Goal: Transaction & Acquisition: Obtain resource

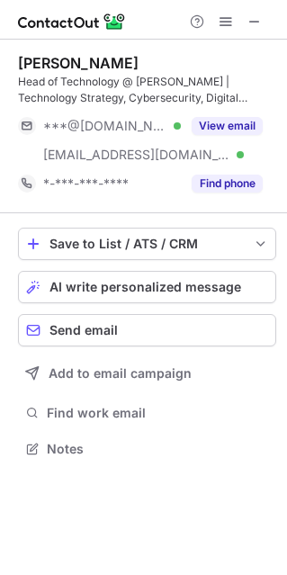
scroll to position [436, 287]
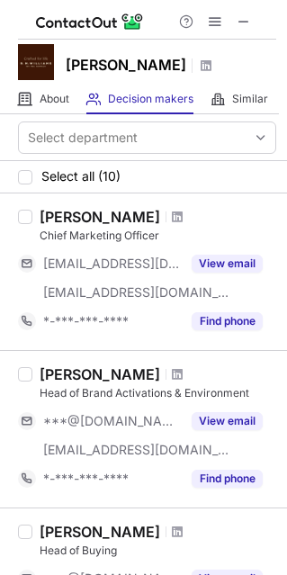
click at [166, 213] on div at bounding box center [178, 217] width 24 height 11
click at [166, 214] on div at bounding box center [178, 217] width 24 height 11
click at [15, 223] on div "Kai Tunley Chief Marketing Officer ***@badjarogilvy.com.au ***@rmwilliams.com V…" at bounding box center [143, 272] width 287 height 157
click at [26, 218] on div at bounding box center [25, 217] width 14 height 14
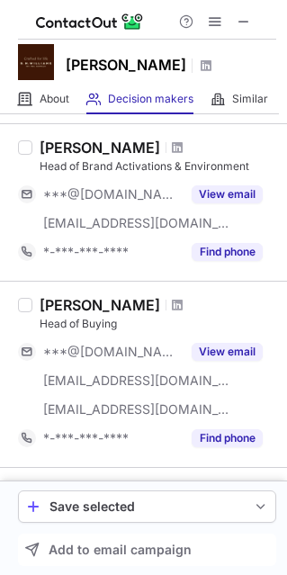
scroll to position [270, 0]
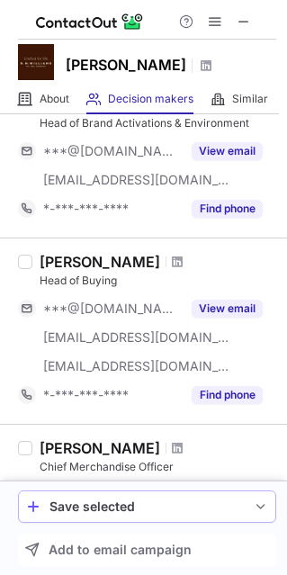
click at [128, 502] on div "Save selected" at bounding box center [147, 507] width 195 height 14
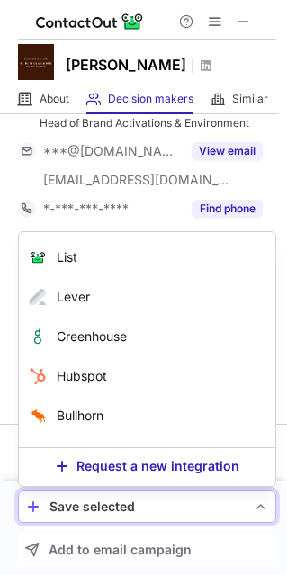
click at [128, 502] on div "Save selected" at bounding box center [147, 507] width 195 height 14
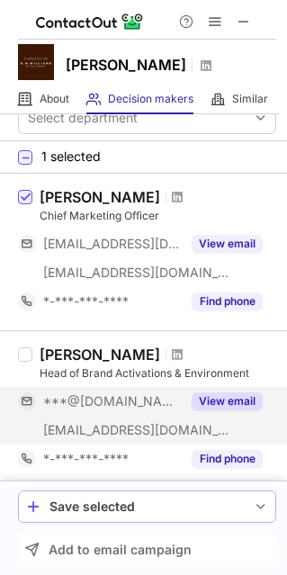
scroll to position [0, 0]
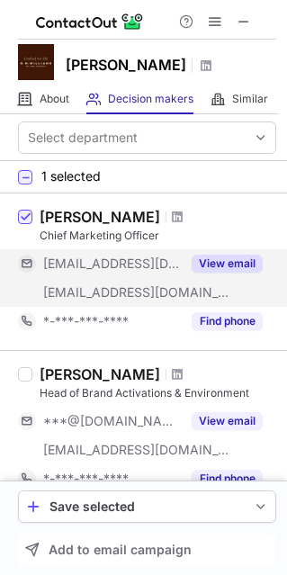
click at [218, 264] on button "View email" at bounding box center [227, 264] width 71 height 18
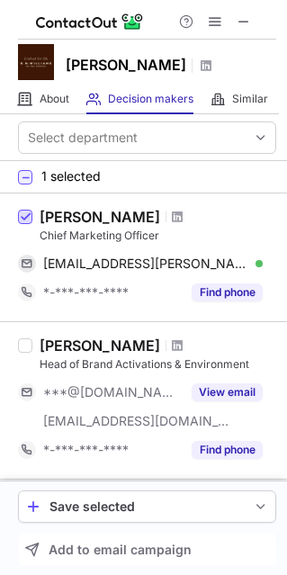
click at [24, 218] on span at bounding box center [25, 218] width 14 height 14
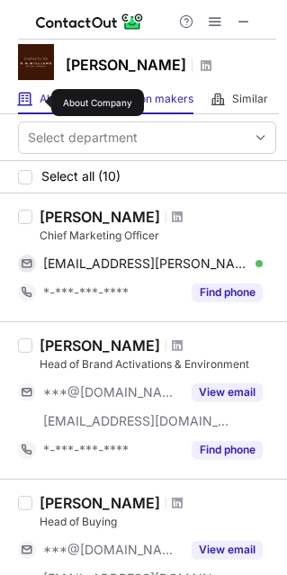
click at [40, 103] on span "About" at bounding box center [55, 99] width 30 height 14
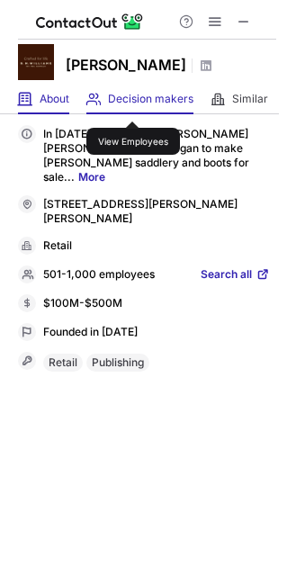
click at [132, 105] on span "Decision makers" at bounding box center [151, 99] width 86 height 14
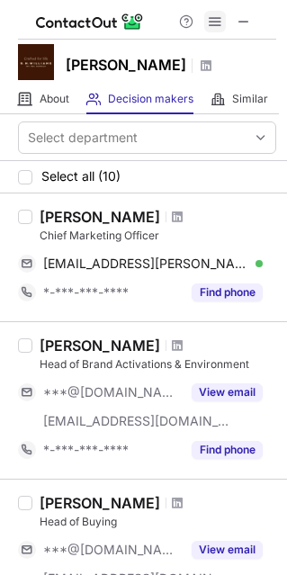
click at [210, 23] on span at bounding box center [215, 21] width 14 height 14
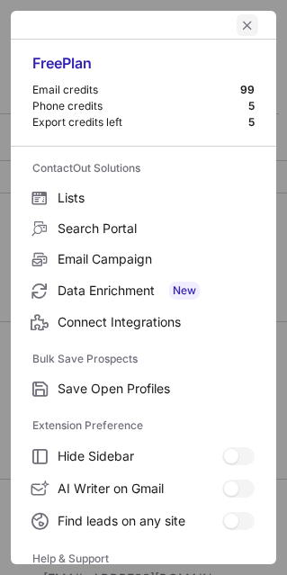
click at [240, 23] on span "left-button" at bounding box center [247, 25] width 14 height 14
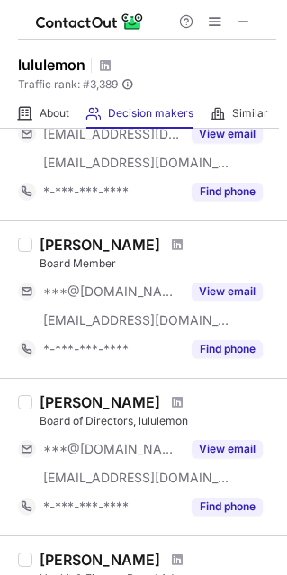
scroll to position [180, 0]
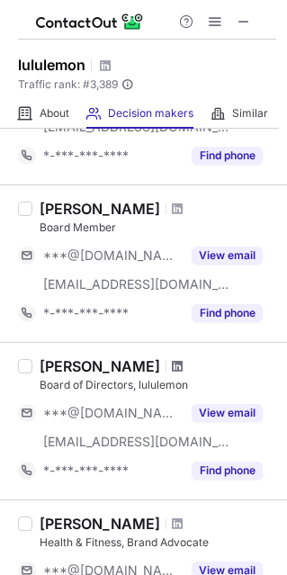
click at [172, 362] on span at bounding box center [177, 366] width 11 height 14
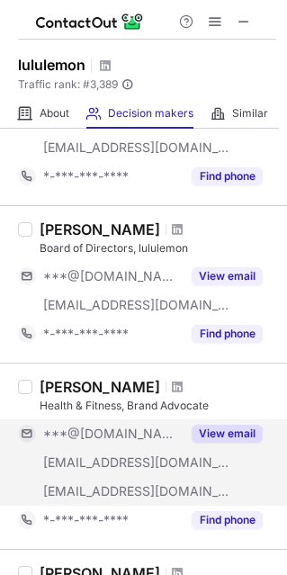
scroll to position [360, 0]
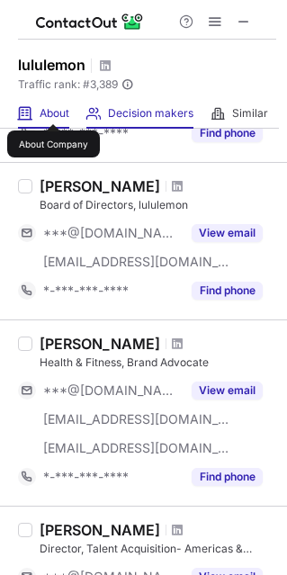
click at [53, 108] on span "About" at bounding box center [55, 113] width 30 height 14
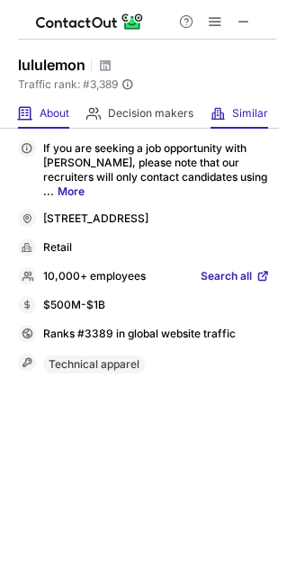
click at [228, 110] on div "Similar Similar Companies" at bounding box center [240, 114] width 58 height 30
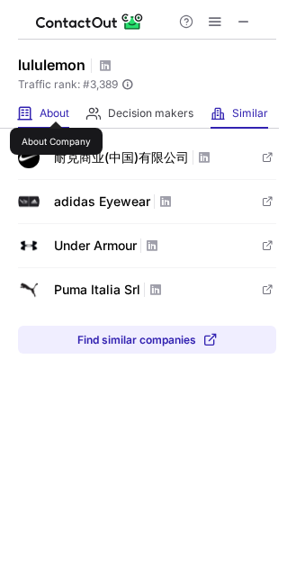
click at [56, 106] on span "About" at bounding box center [55, 113] width 30 height 14
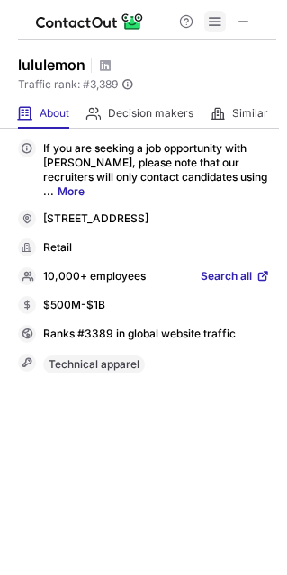
click at [213, 23] on span at bounding box center [215, 21] width 14 height 14
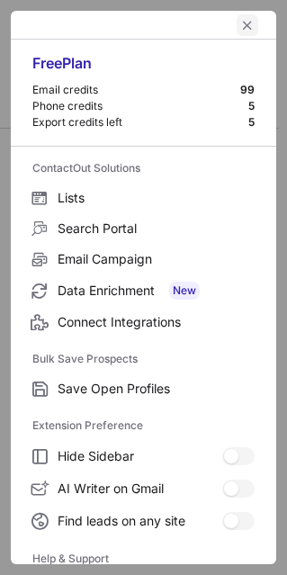
click at [240, 25] on span "left-button" at bounding box center [247, 25] width 14 height 14
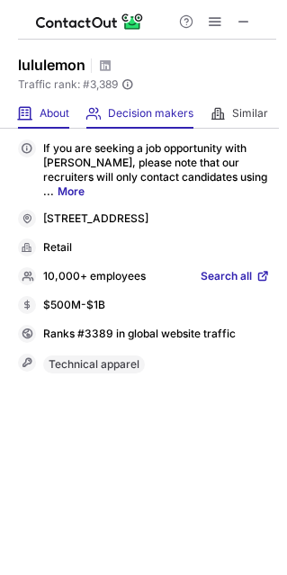
click at [158, 99] on div "Decision makers View Employees" at bounding box center [139, 114] width 107 height 30
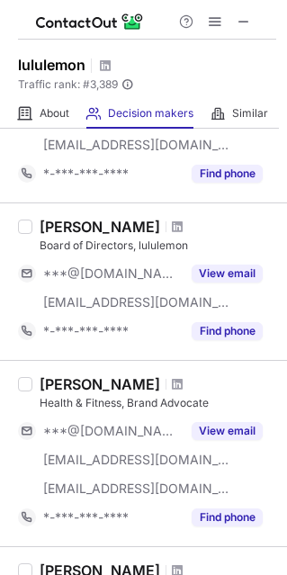
scroll to position [282, 0]
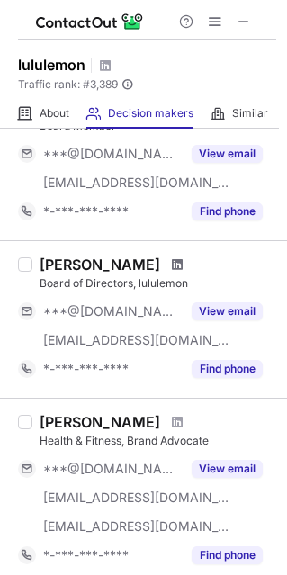
click at [172, 264] on span at bounding box center [177, 265] width 11 height 14
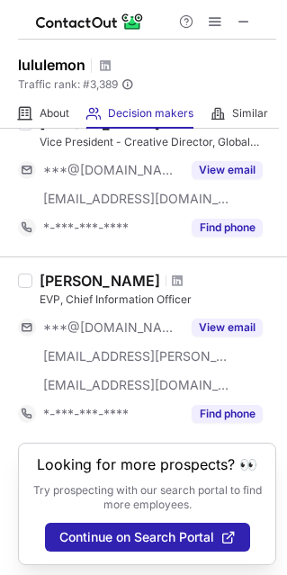
scroll to position [1542, 0]
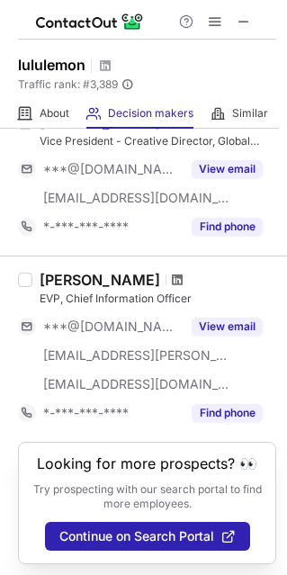
click at [172, 273] on span at bounding box center [177, 280] width 11 height 14
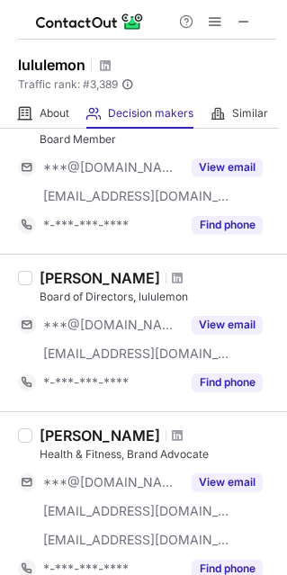
scroll to position [282, 0]
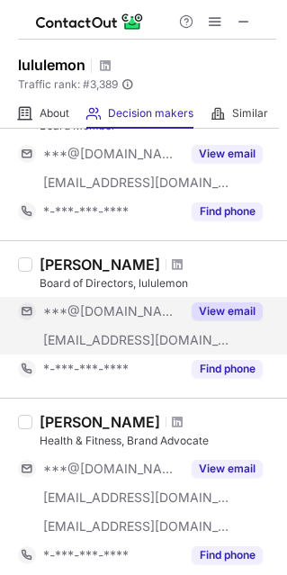
click at [217, 311] on button "View email" at bounding box center [227, 312] width 71 height 18
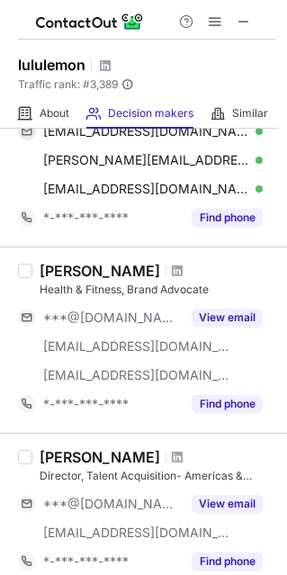
scroll to position [372, 0]
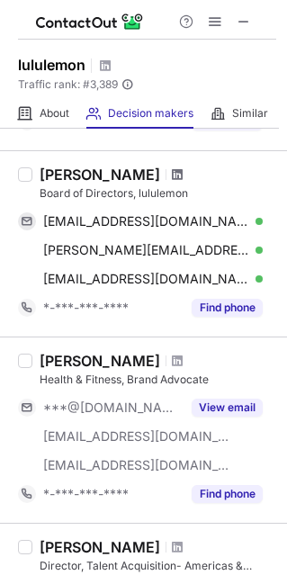
click at [172, 173] on span at bounding box center [177, 174] width 11 height 14
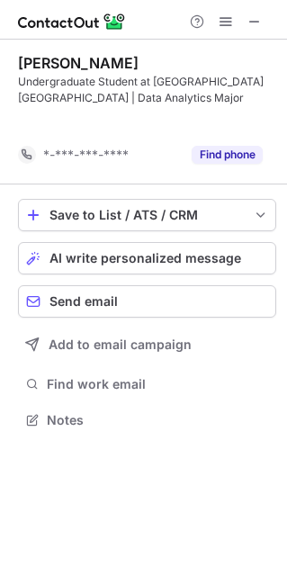
scroll to position [378, 287]
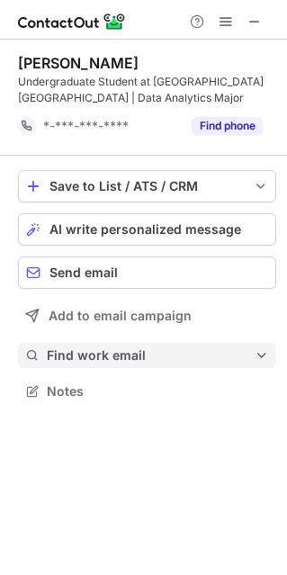
click at [119, 356] on span "Find work email" at bounding box center [151, 356] width 208 height 16
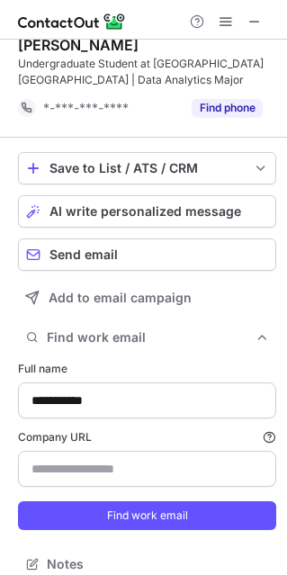
scroll to position [33, 0]
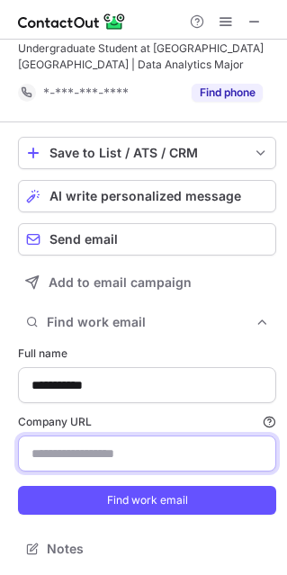
click at [110, 449] on input "Company URL Finding work email will consume 1 credit if a match is found." at bounding box center [147, 454] width 258 height 36
click at [18, 486] on button "Find work email" at bounding box center [147, 500] width 258 height 29
click at [177, 458] on input "**********" at bounding box center [147, 454] width 258 height 36
type input "**********"
click at [18, 486] on button "Find work email" at bounding box center [147, 500] width 258 height 29
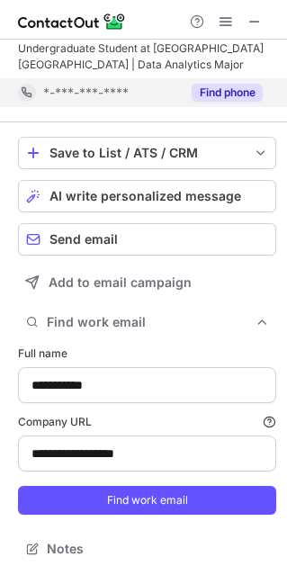
click at [226, 91] on button "Find phone" at bounding box center [227, 93] width 71 height 18
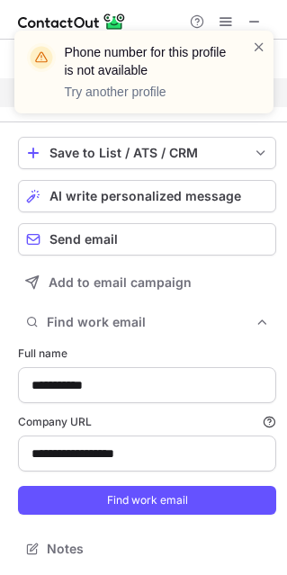
click at [251, 48] on div "Phone number for this profile is not available Try another profile" at bounding box center [137, 72] width 230 height 68
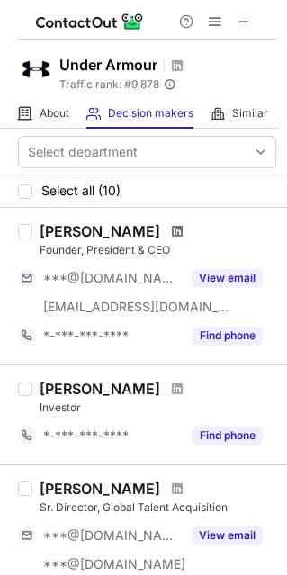
click at [172, 232] on span at bounding box center [177, 231] width 11 height 14
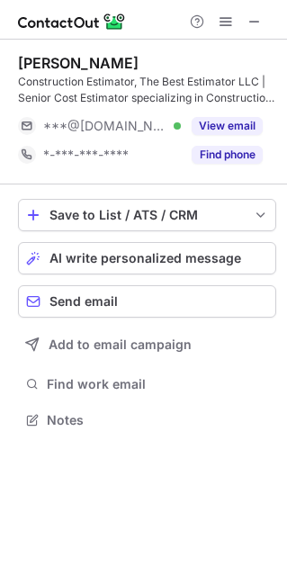
scroll to position [407, 287]
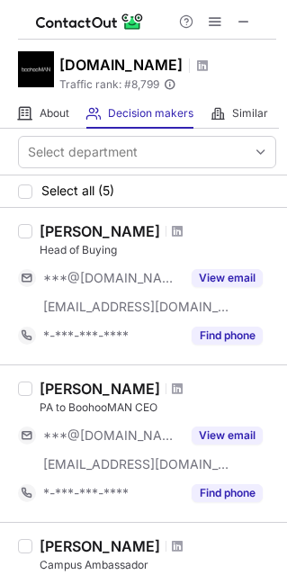
click at [166, 229] on div at bounding box center [178, 231] width 24 height 11
click at [172, 230] on span at bounding box center [177, 231] width 11 height 14
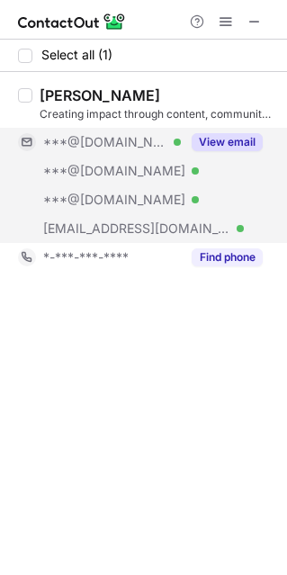
click at [239, 149] on button "View email" at bounding box center [227, 142] width 71 height 18
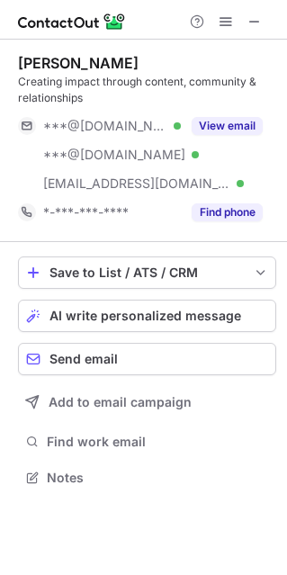
scroll to position [465, 287]
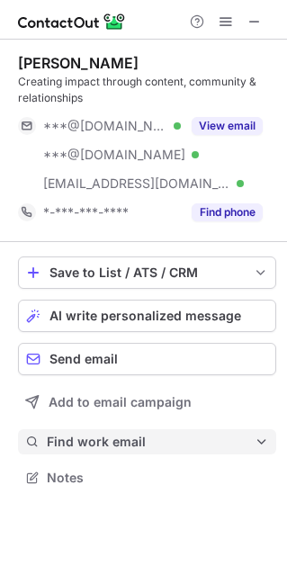
click at [141, 448] on span "Find work email" at bounding box center [151, 442] width 208 height 16
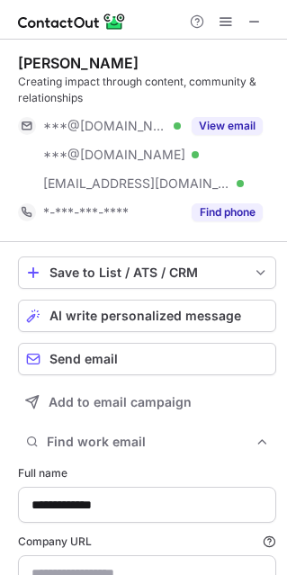
scroll to position [120, 0]
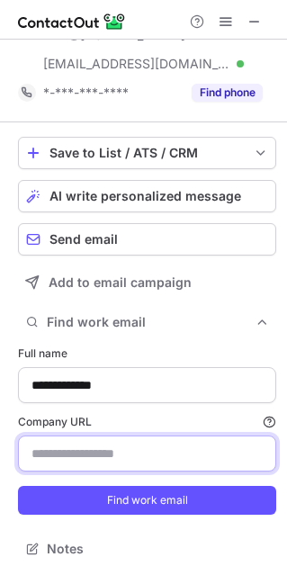
drag, startPoint x: 105, startPoint y: 445, endPoint x: 87, endPoint y: 432, distance: 22.0
click at [105, 445] on input "Company URL Finding work email will consume 1 credit if a match is found." at bounding box center [147, 454] width 258 height 36
type input "**********"
click at [18, 486] on button "Find work email" at bounding box center [147, 500] width 258 height 29
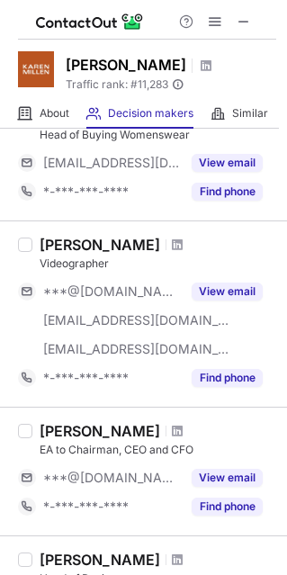
scroll to position [682, 0]
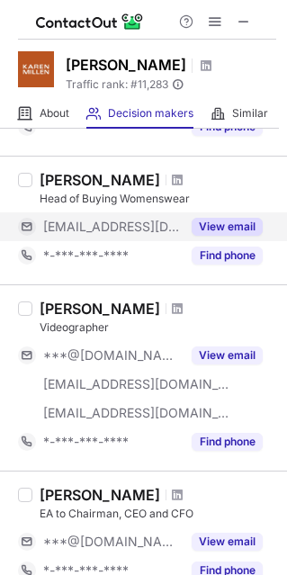
click at [207, 225] on button "View email" at bounding box center [227, 227] width 71 height 18
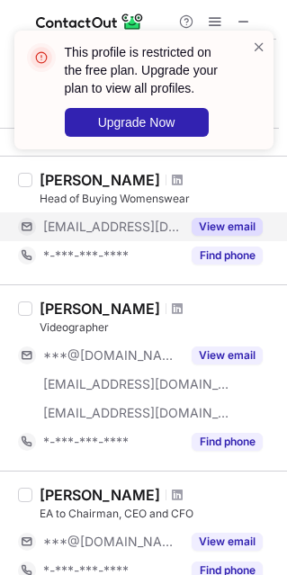
click at [203, 227] on button "View email" at bounding box center [227, 227] width 71 height 18
click at [138, 175] on div "This profile is restricted on the free plan. Upgrade your plan to view all prof…" at bounding box center [144, 97] width 288 height 169
click at [134, 178] on div "This profile is restricted on the free plan. Upgrade your plan to view all prof…" at bounding box center [144, 97] width 288 height 169
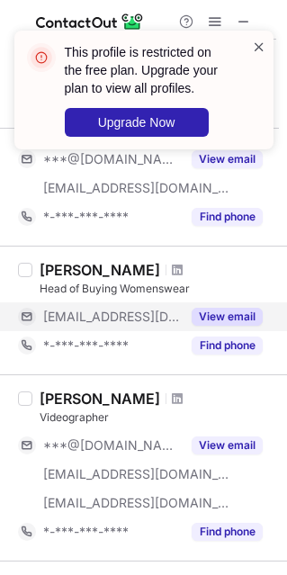
click at [256, 47] on span at bounding box center [259, 47] width 14 height 18
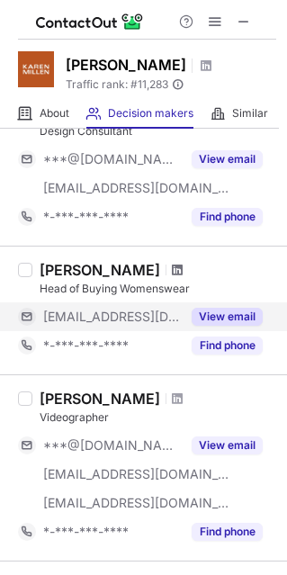
click at [172, 264] on span at bounding box center [177, 270] width 11 height 14
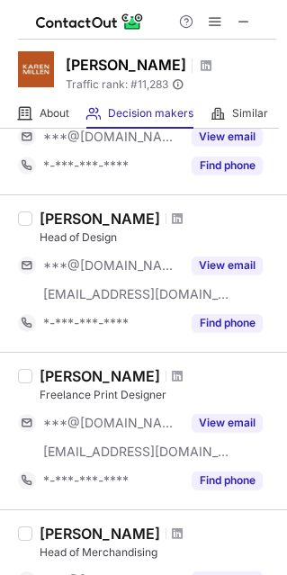
scroll to position [1083, 0]
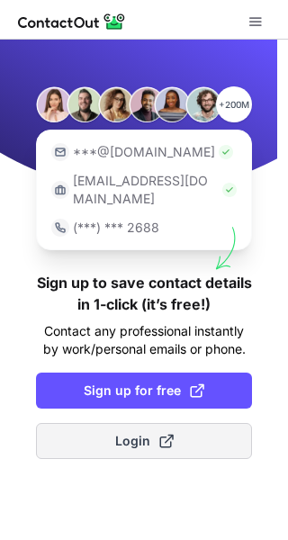
click at [138, 432] on span "Login" at bounding box center [144, 441] width 59 height 18
